Goal: Find specific page/section: Find specific page/section

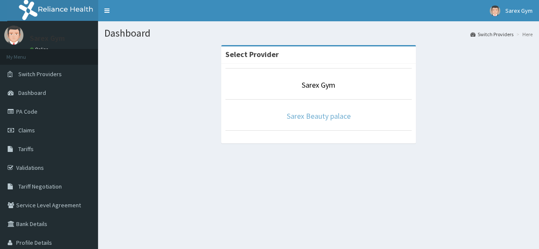
click at [324, 116] on link "Sarex Beauty palace" at bounding box center [319, 116] width 64 height 10
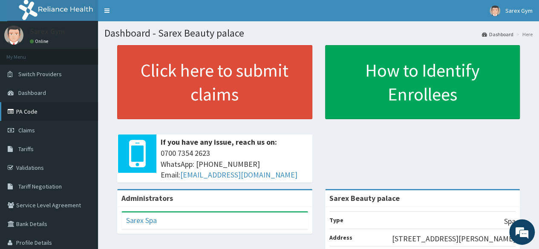
click at [42, 115] on link "PA Code" at bounding box center [49, 111] width 98 height 19
